Goal: Find specific page/section: Find specific page/section

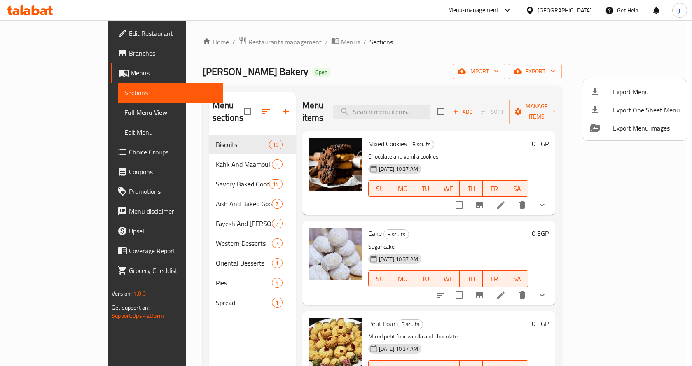
click at [58, 56] on div at bounding box center [346, 183] width 692 height 366
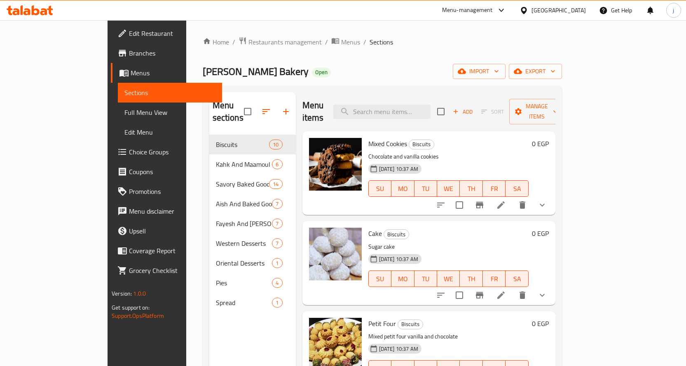
click at [575, 12] on div "Egypt" at bounding box center [558, 10] width 54 height 9
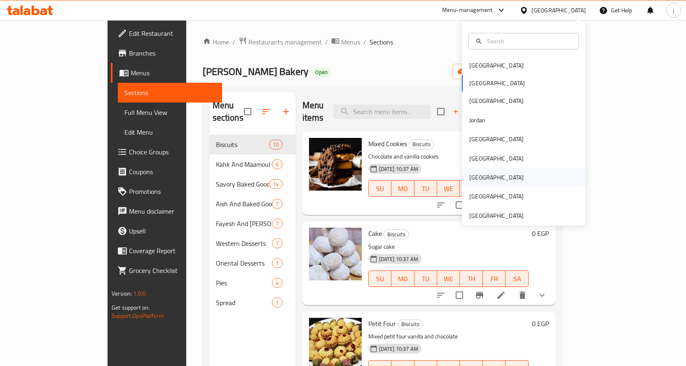
click at [532, 170] on div "[GEOGRAPHIC_DATA]" at bounding box center [524, 177] width 124 height 19
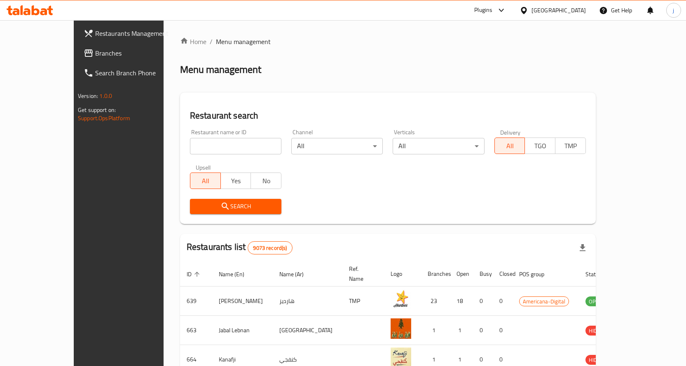
click at [492, 15] on div "Plugins" at bounding box center [483, 10] width 18 height 10
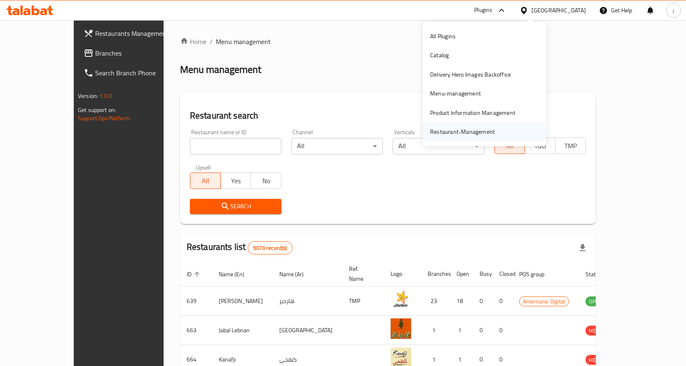
click at [485, 125] on div "Restaurant-Management" at bounding box center [462, 131] width 78 height 19
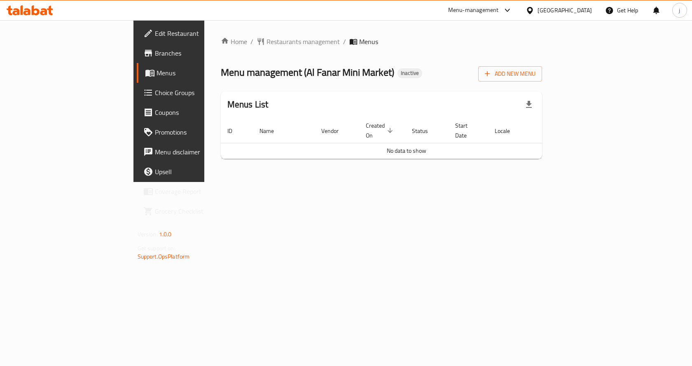
click at [155, 56] on span "Branches" at bounding box center [199, 53] width 88 height 10
